Goal: Task Accomplishment & Management: Complete application form

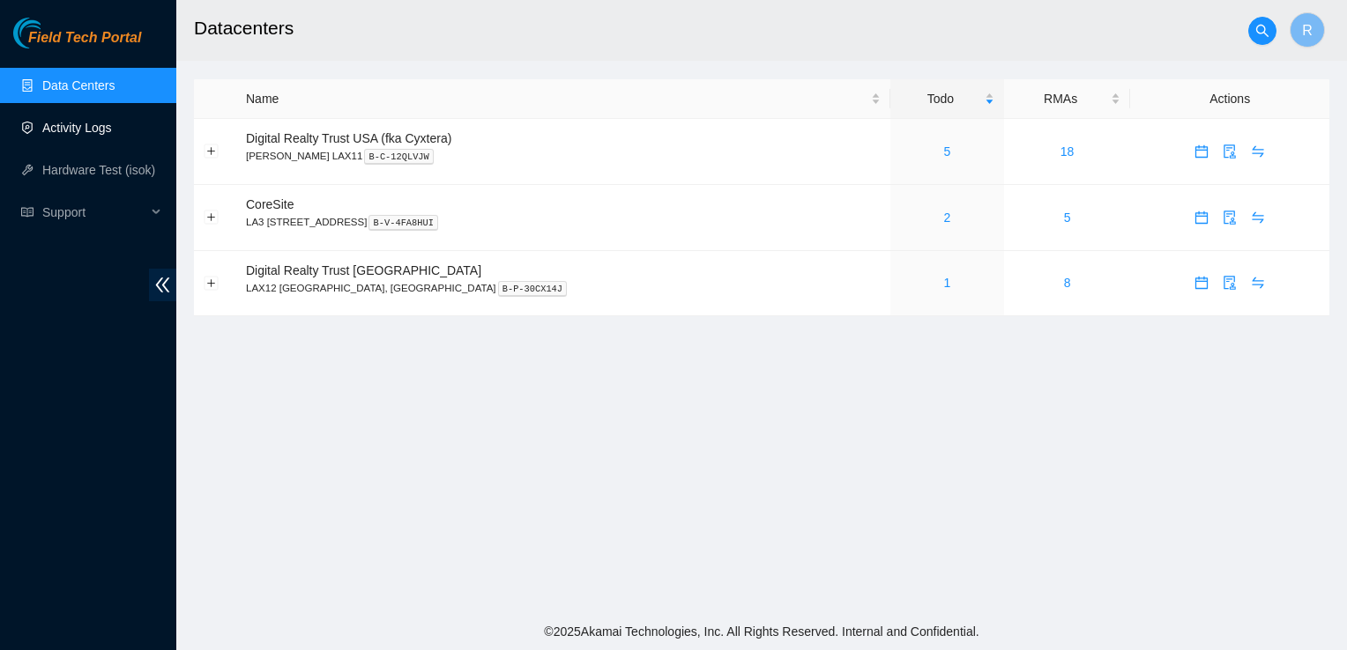
click at [63, 122] on link "Activity Logs" at bounding box center [77, 128] width 70 height 14
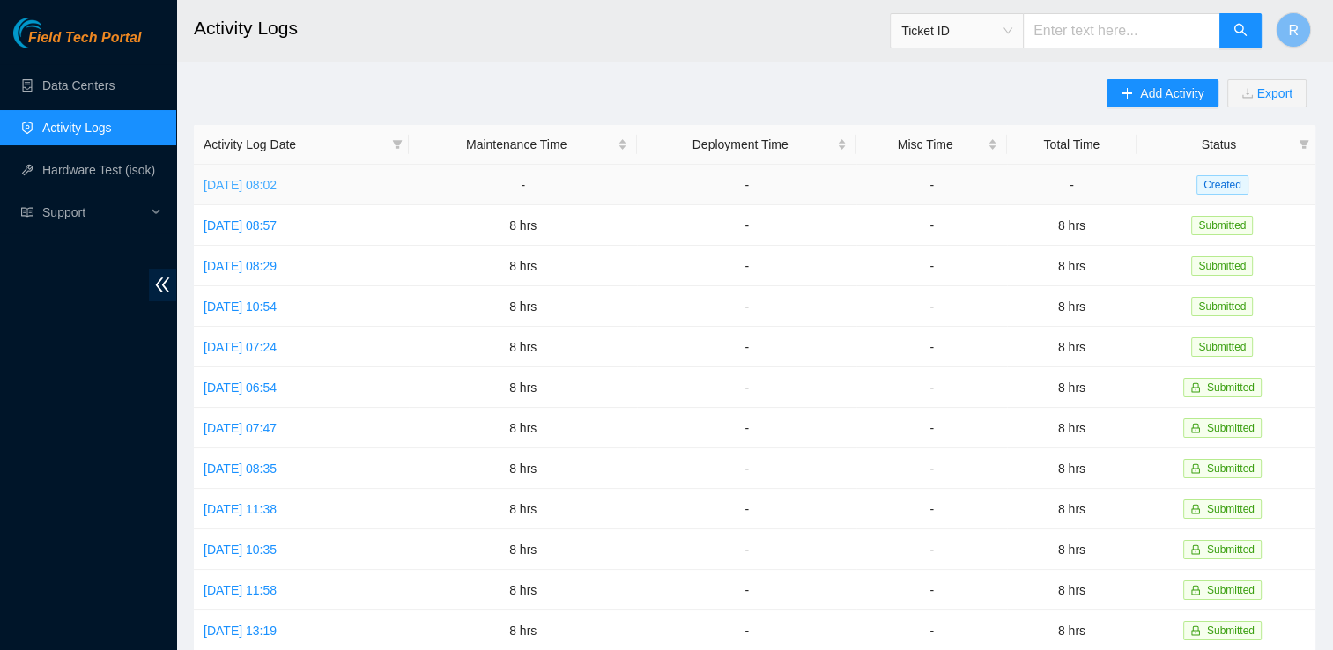
click at [256, 178] on link "[DATE] 08:02" at bounding box center [240, 185] width 73 height 14
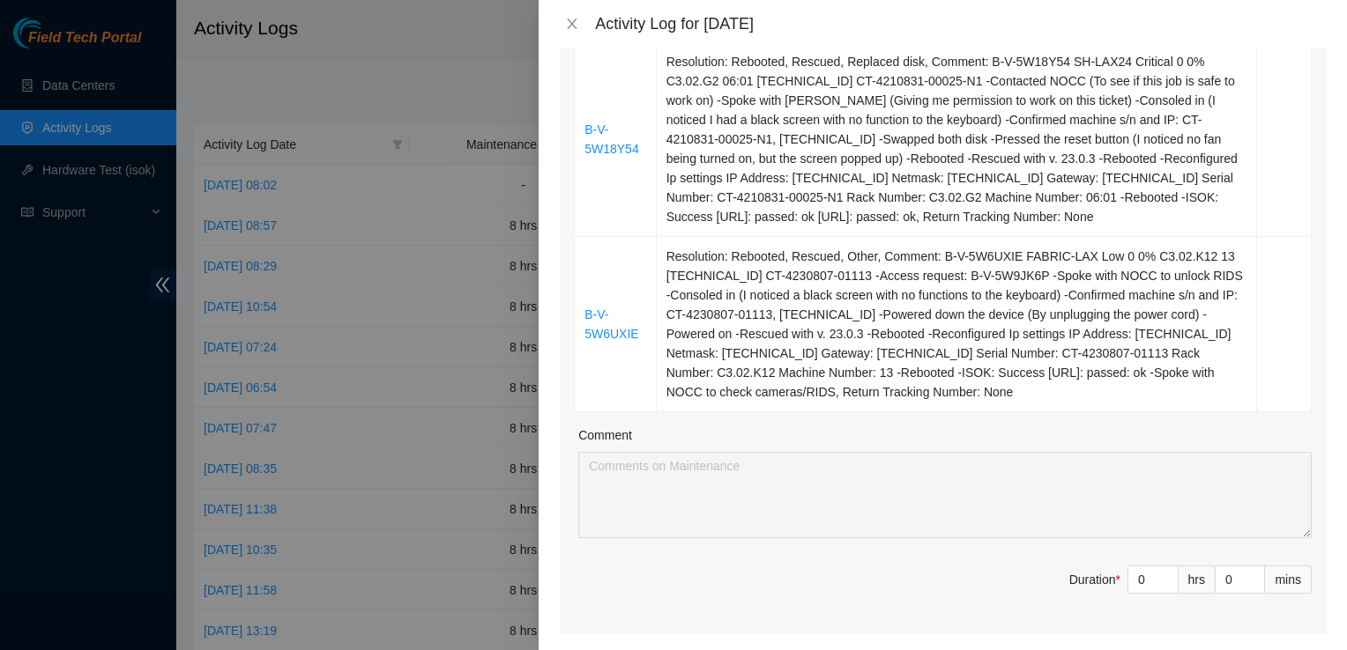
scroll to position [1226, 0]
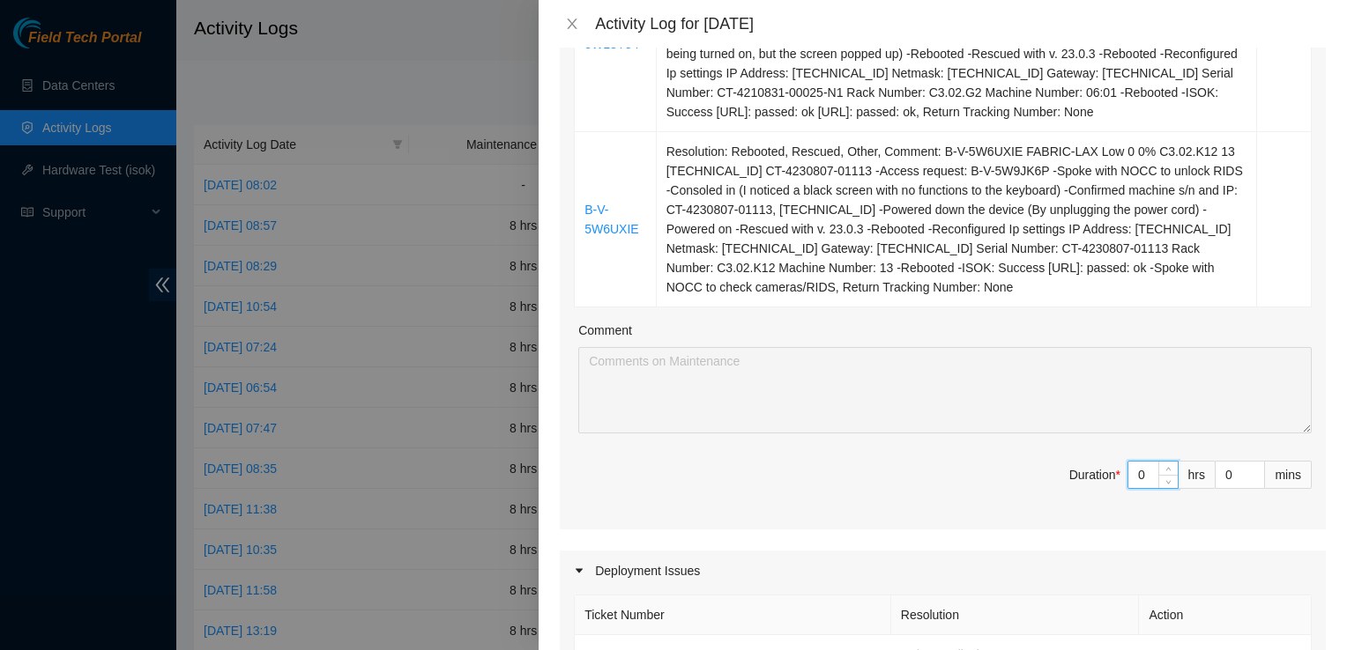
drag, startPoint x: 1140, startPoint y: 446, endPoint x: 1111, endPoint y: 464, distance: 34.0
click at [669, 464] on span "Duration * 0 hrs 0 mins" at bounding box center [943, 485] width 738 height 49
type input "8"
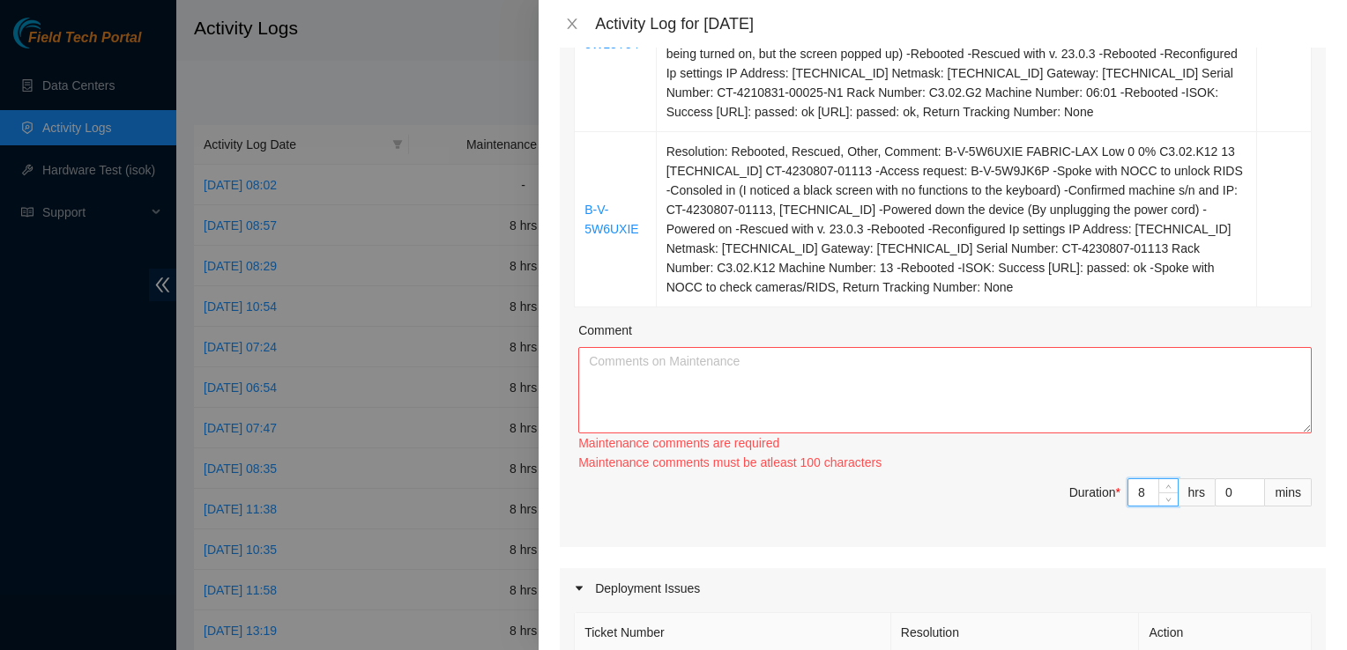
type input "8"
click at [669, 347] on textarea "Comment" at bounding box center [944, 390] width 733 height 86
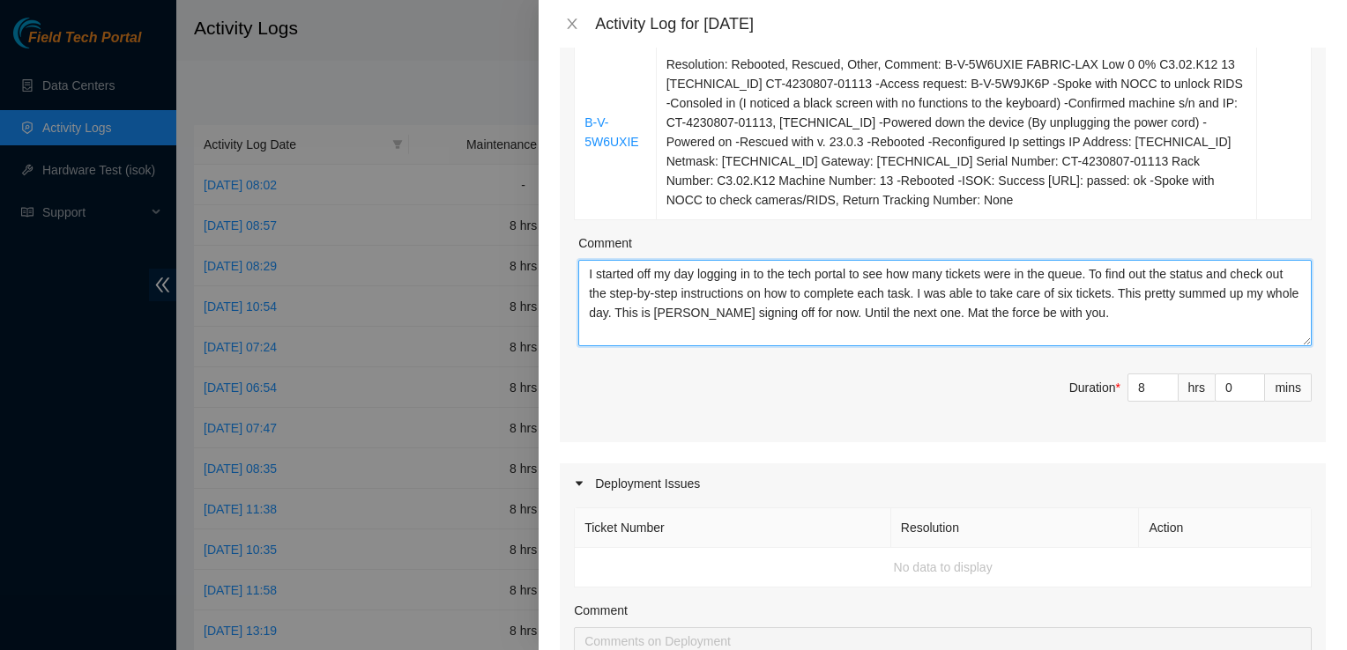
scroll to position [1334, 0]
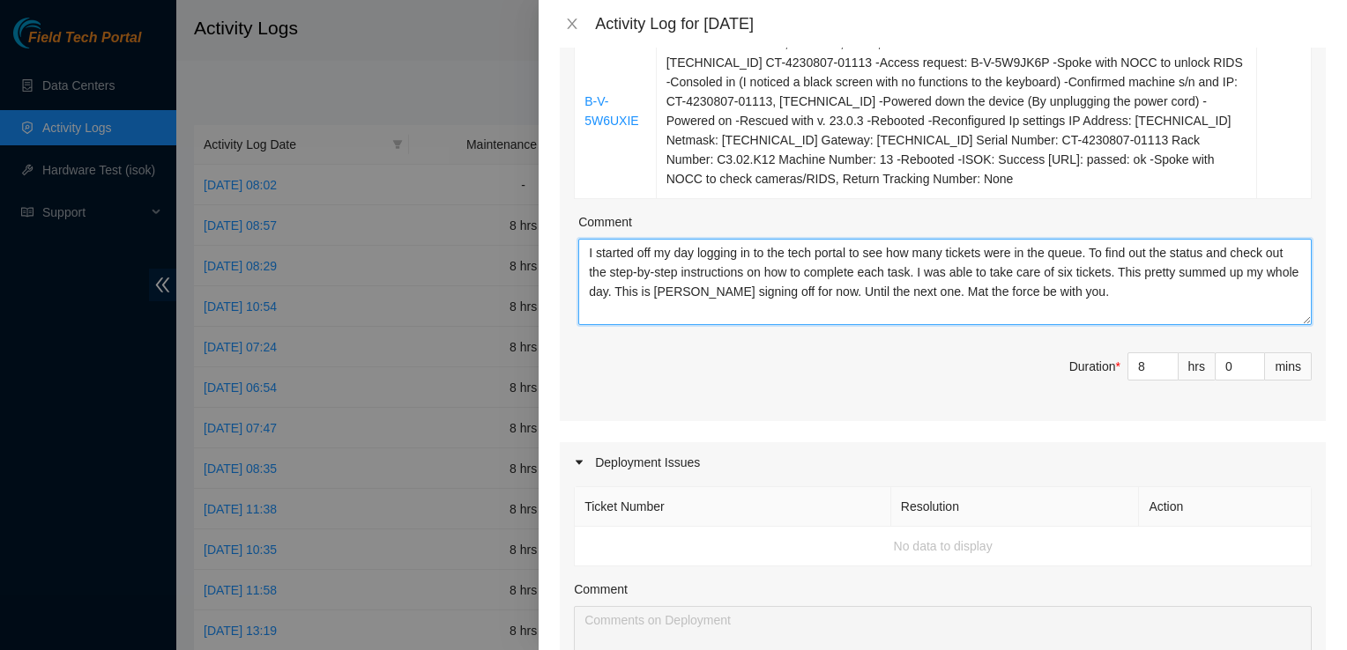
click at [669, 273] on textarea "I started off my day logging in to the tech portal to see how many tickets were…" at bounding box center [944, 282] width 733 height 86
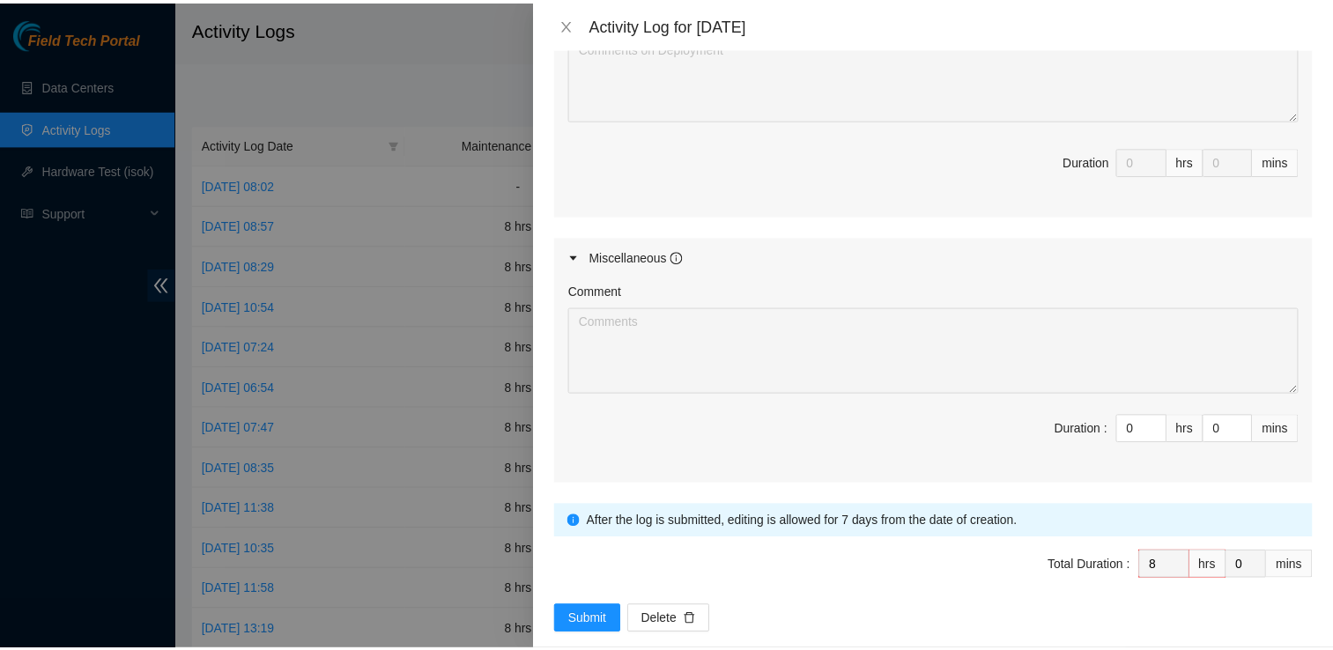
scroll to position [1907, 0]
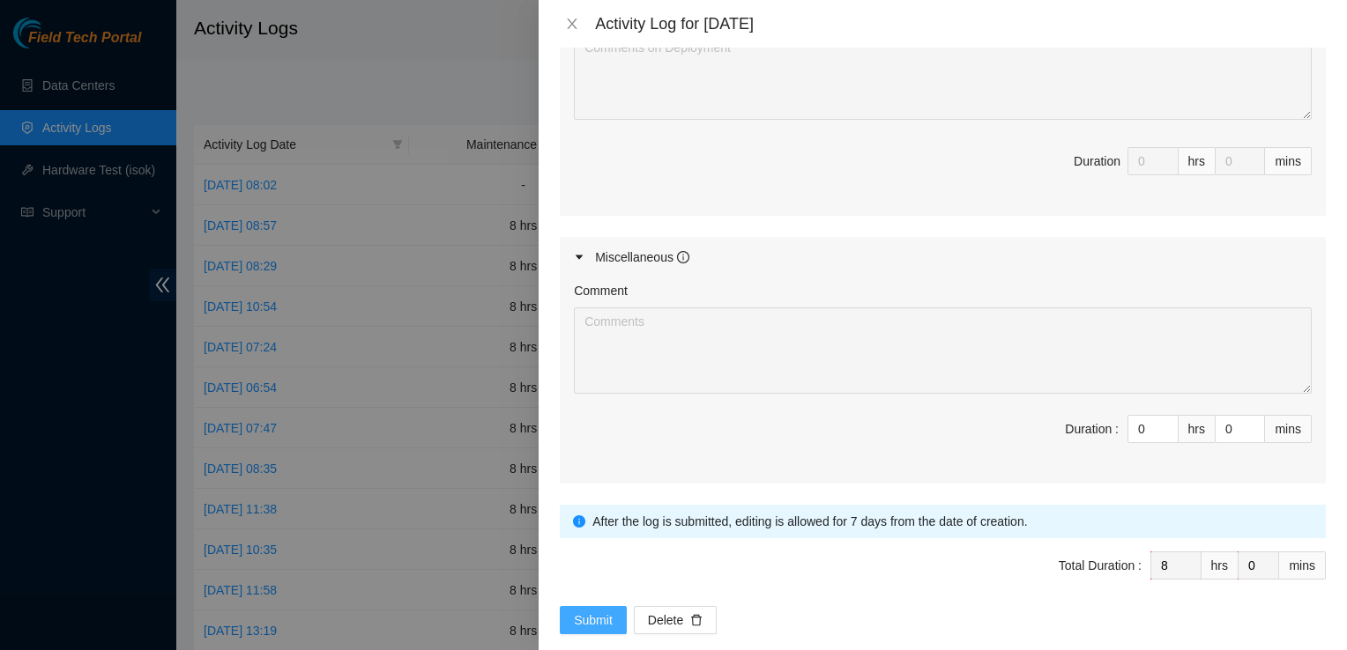
type textarea "I started off my day logging in to the tech portal to see how many tickets were…"
click at [583, 606] on button "Submit" at bounding box center [593, 620] width 67 height 28
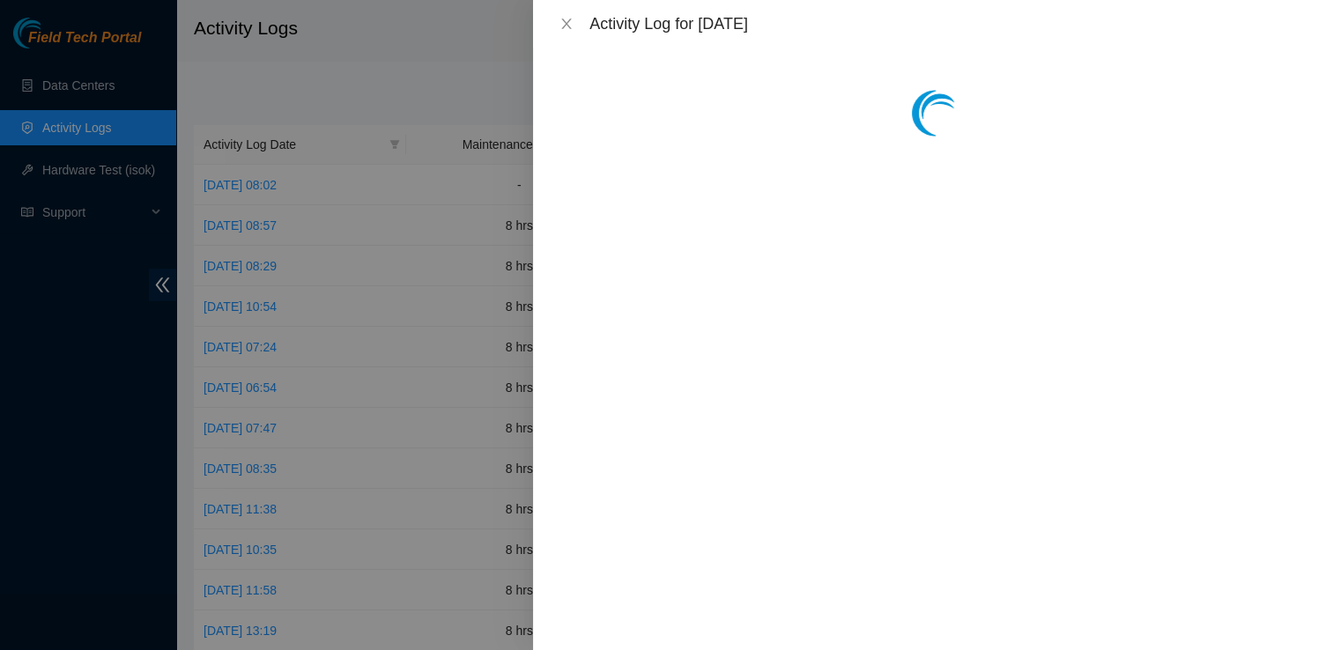
scroll to position [0, 0]
